Goal: Ask a question

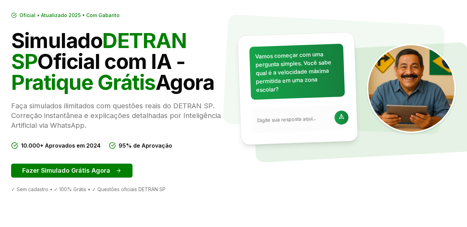
scroll to position [70, 0]
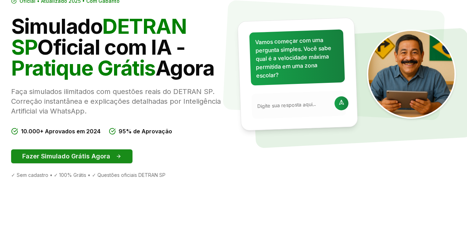
click at [116, 158] on button "Fazer Simulado Grátis Agora" at bounding box center [71, 156] width 121 height 14
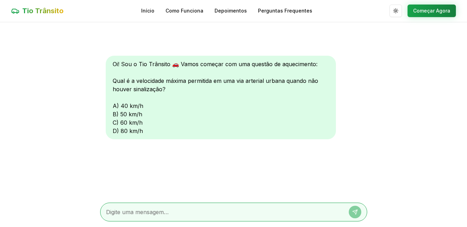
click at [235, 209] on textarea at bounding box center [224, 211] width 236 height 8
type textarea "b"
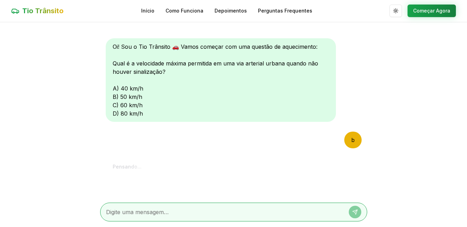
scroll to position [94, 0]
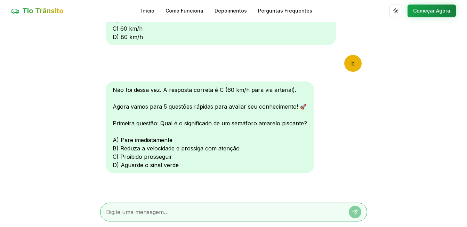
click at [162, 212] on textarea at bounding box center [224, 211] width 236 height 8
type textarea "b"
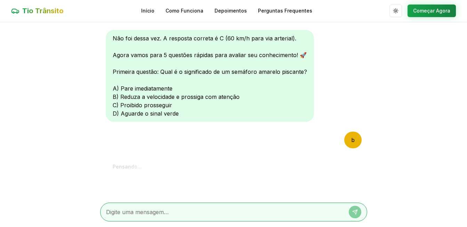
scroll to position [275, 0]
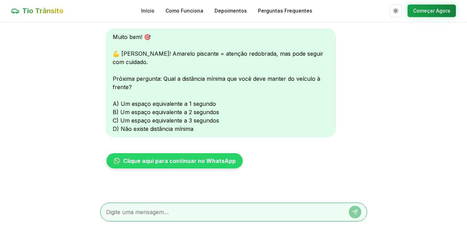
click at [175, 210] on textarea at bounding box center [224, 211] width 236 height 8
type textarea "c"
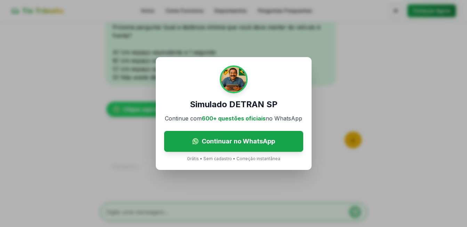
scroll to position [419, 0]
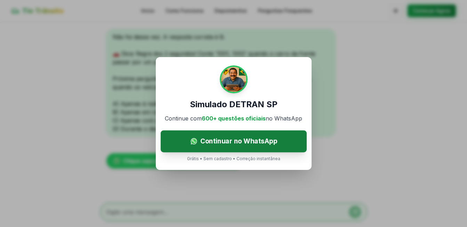
click at [261, 142] on span "Continuar no WhatsApp" at bounding box center [238, 141] width 77 height 10
